Goal: Task Accomplishment & Management: Manage account settings

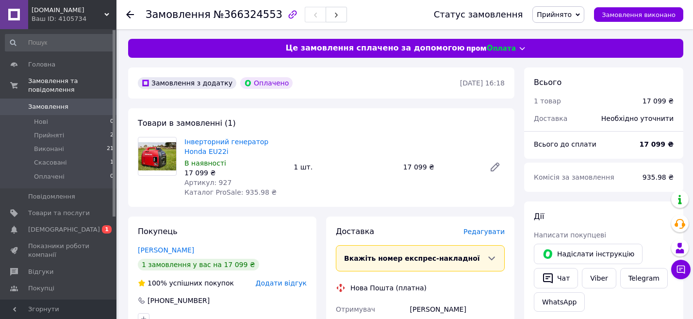
click at [556, 19] on span "Прийнято" at bounding box center [558, 14] width 52 height 17
click at [409, 9] on div "Замовлення №366324553" at bounding box center [280, 14] width 269 height 29
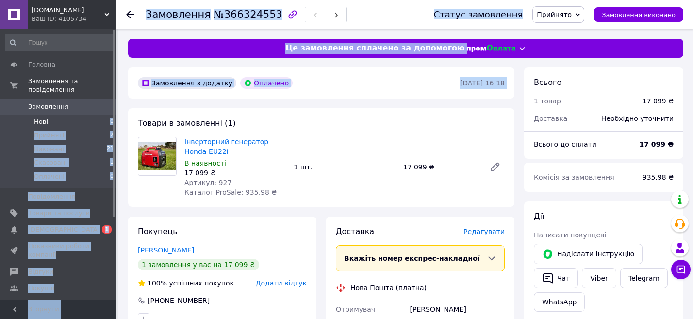
drag, startPoint x: 125, startPoint y: 99, endPoint x: 66, endPoint y: 125, distance: 64.8
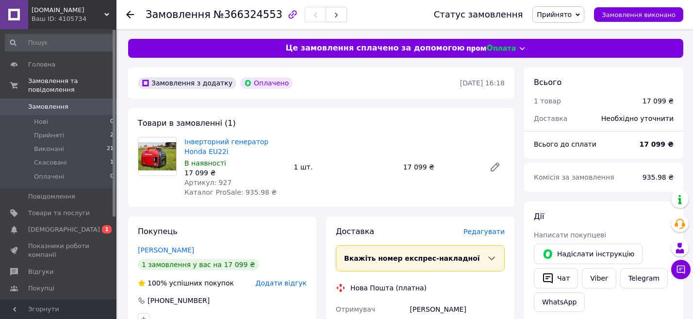
click at [105, 162] on li "Скасовані 1" at bounding box center [59, 163] width 119 height 14
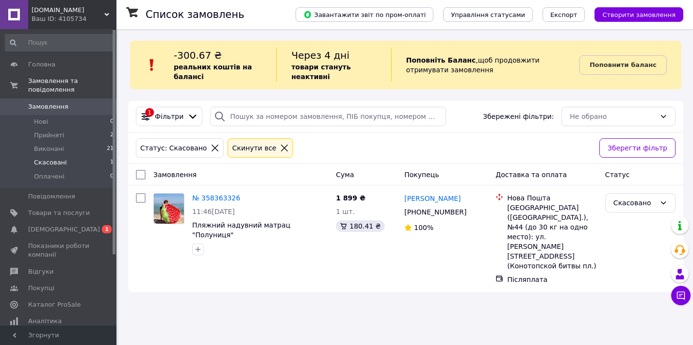
click at [282, 146] on icon at bounding box center [285, 148] width 7 height 7
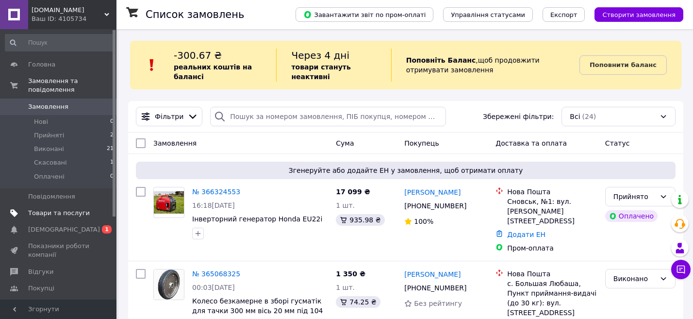
click at [63, 217] on link "Товари та послуги" at bounding box center [59, 213] width 119 height 17
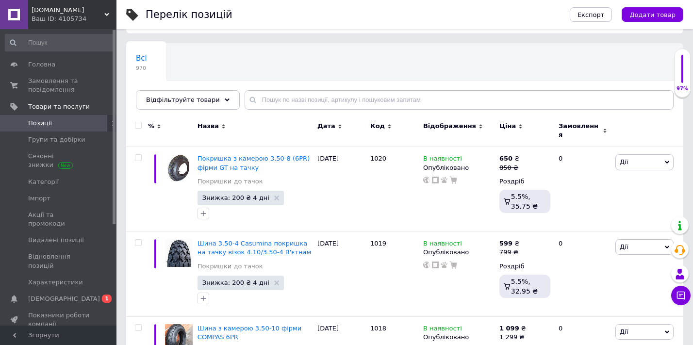
scroll to position [49, 0]
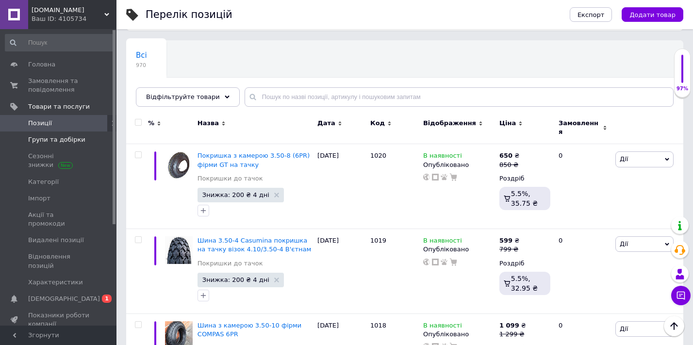
click at [66, 140] on span "Групи та добірки" at bounding box center [56, 139] width 57 height 9
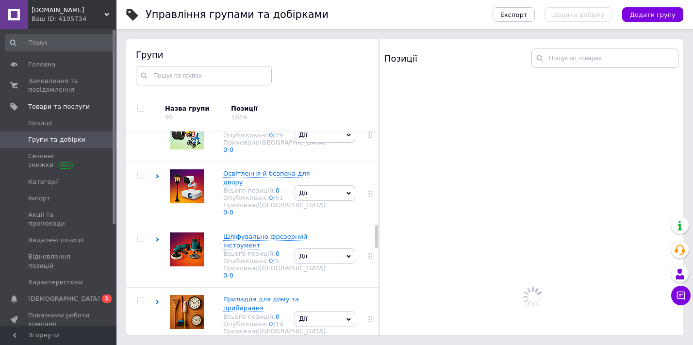
scroll to position [55, 0]
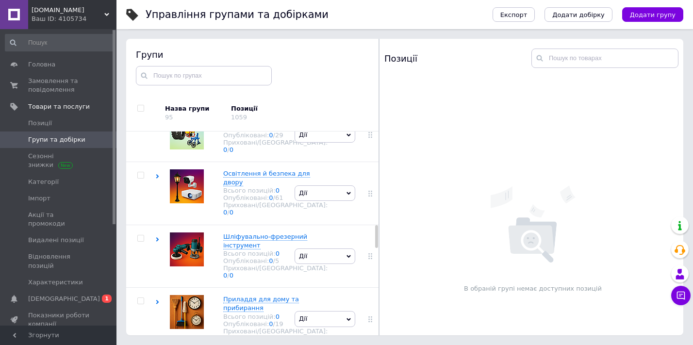
click at [76, 12] on span "[DOMAIN_NAME]" at bounding box center [68, 10] width 73 height 9
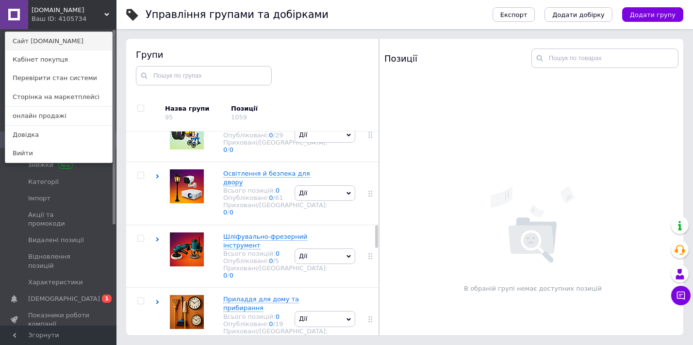
click at [78, 36] on link "Сайт [DOMAIN_NAME]" at bounding box center [58, 41] width 107 height 18
